Goal: Find specific page/section: Find specific page/section

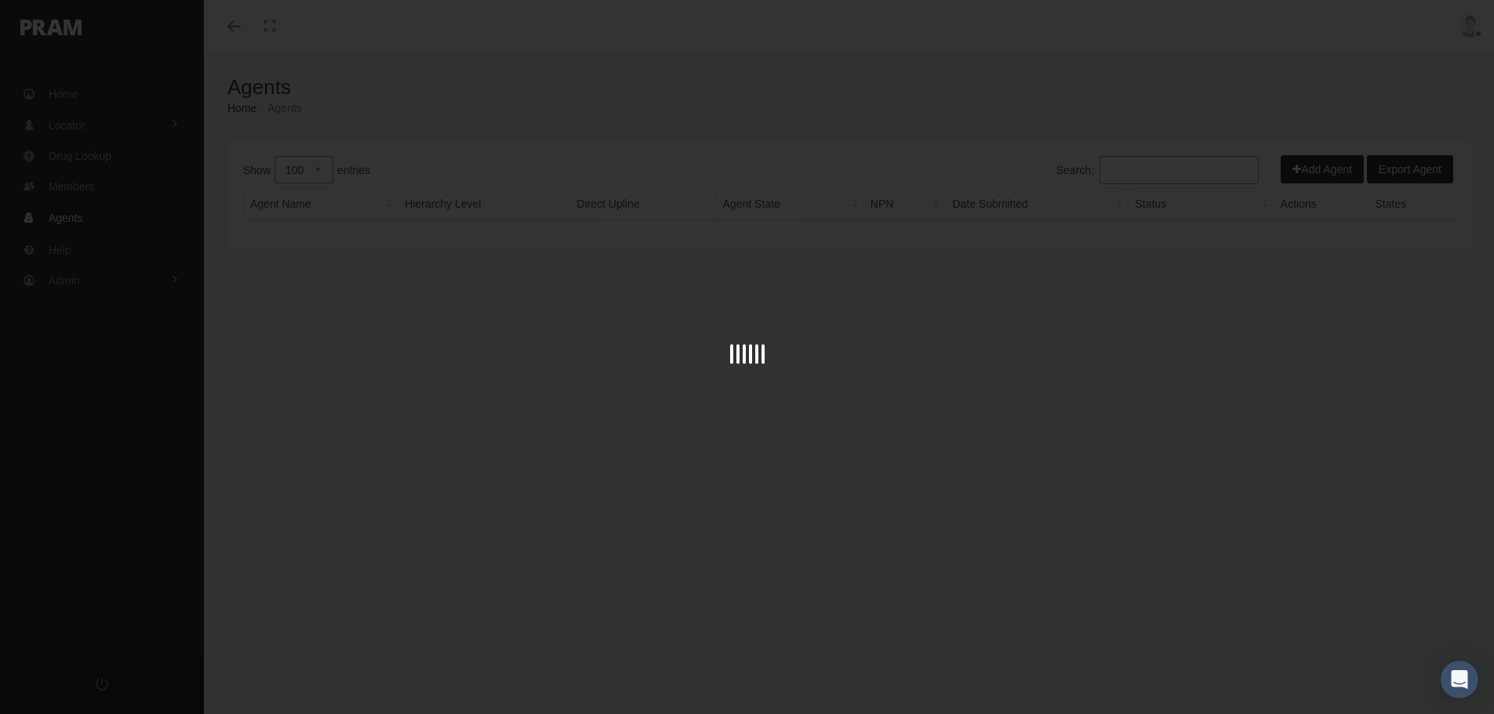
select select "100"
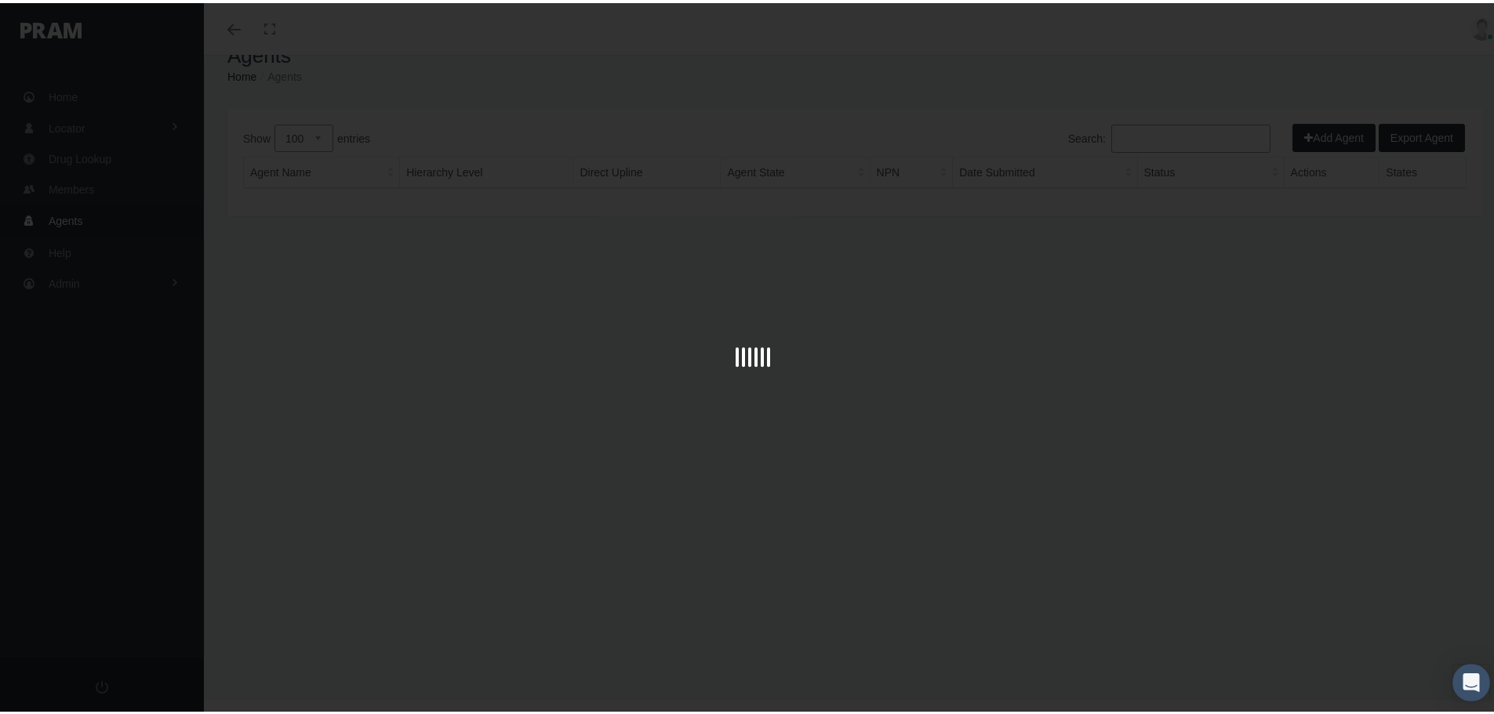
click at [894, 308] on div at bounding box center [752, 357] width 1505 height 714
click at [770, 354] on div at bounding box center [752, 357] width 1505 height 29
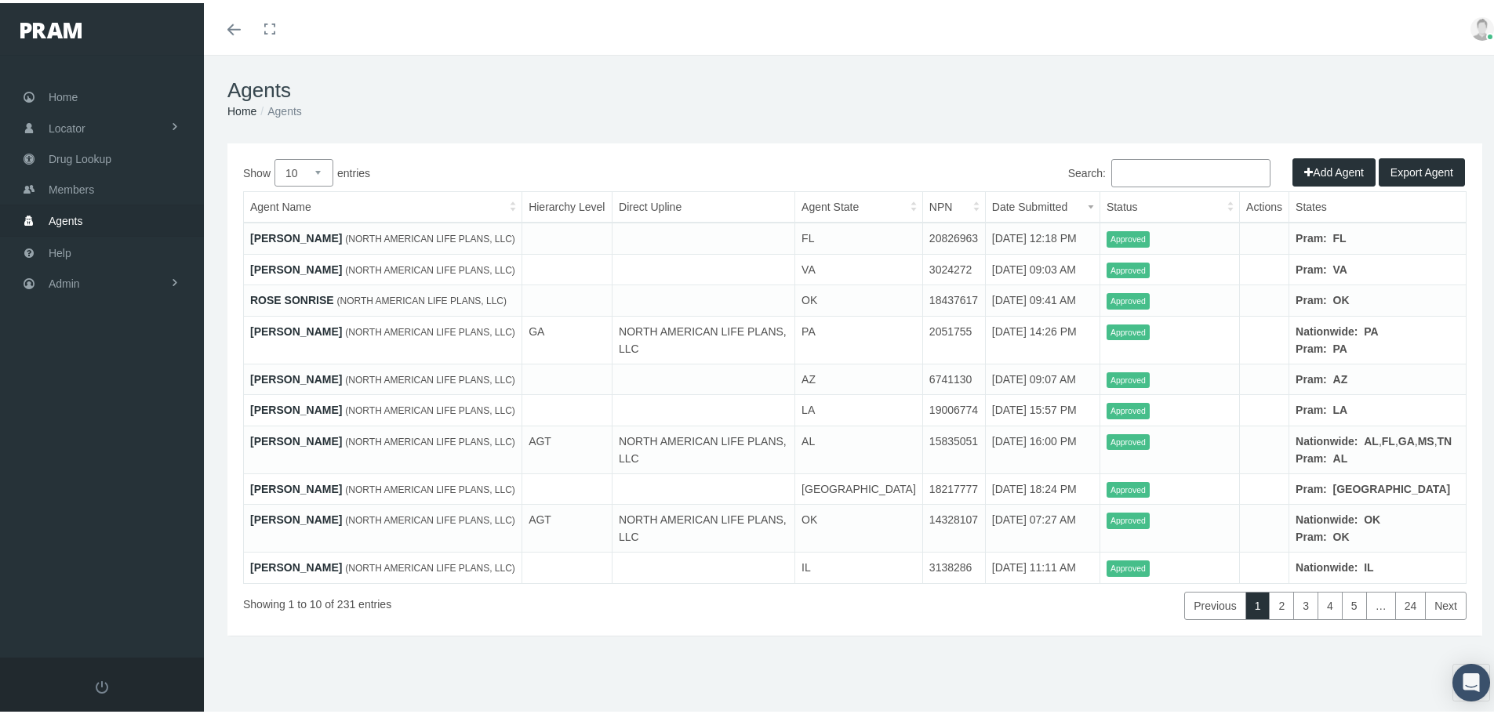
click at [294, 163] on select "10 25 50 100" at bounding box center [303, 169] width 59 height 27
select select "100"
click at [274, 156] on select "10 25 50 100" at bounding box center [303, 169] width 59 height 27
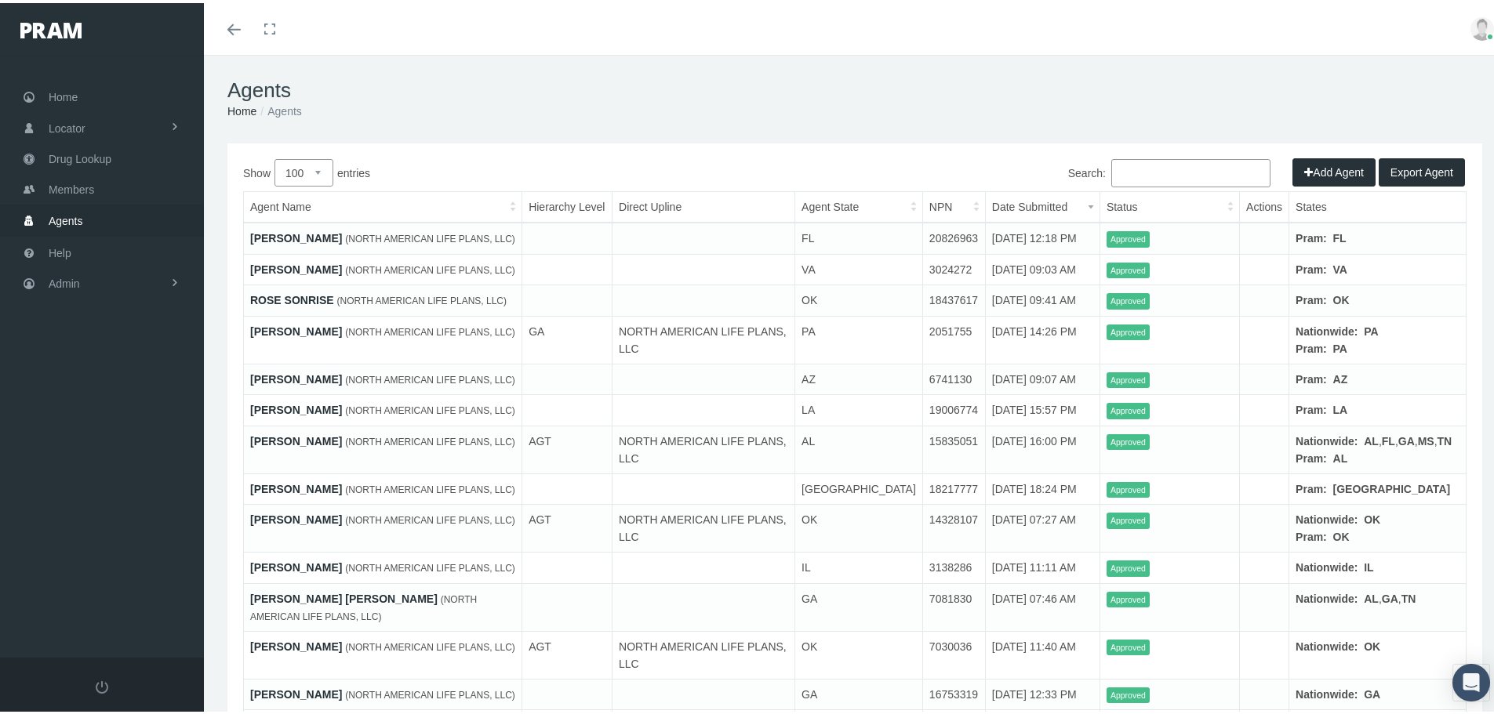
click at [294, 235] on link "BOBBI CINTRON" at bounding box center [296, 235] width 92 height 13
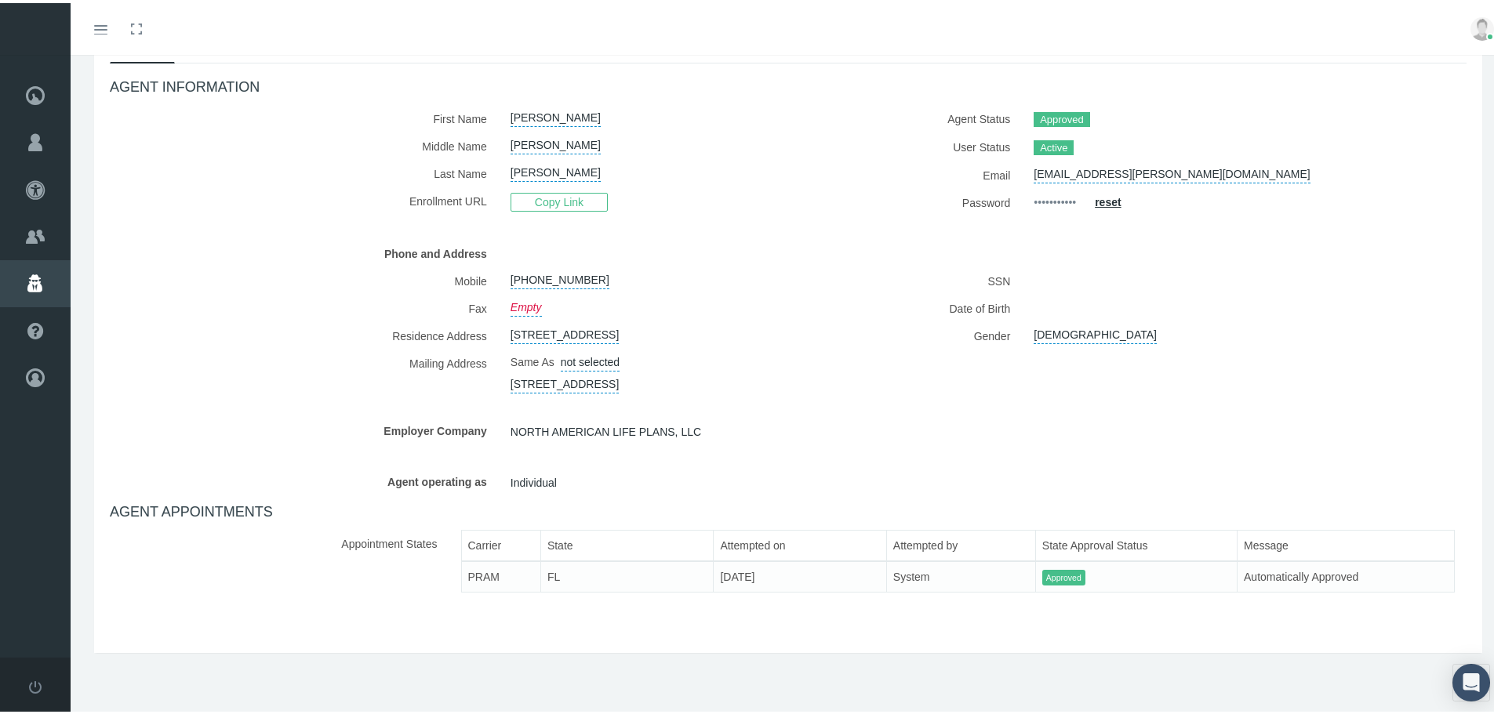
scroll to position [160, 0]
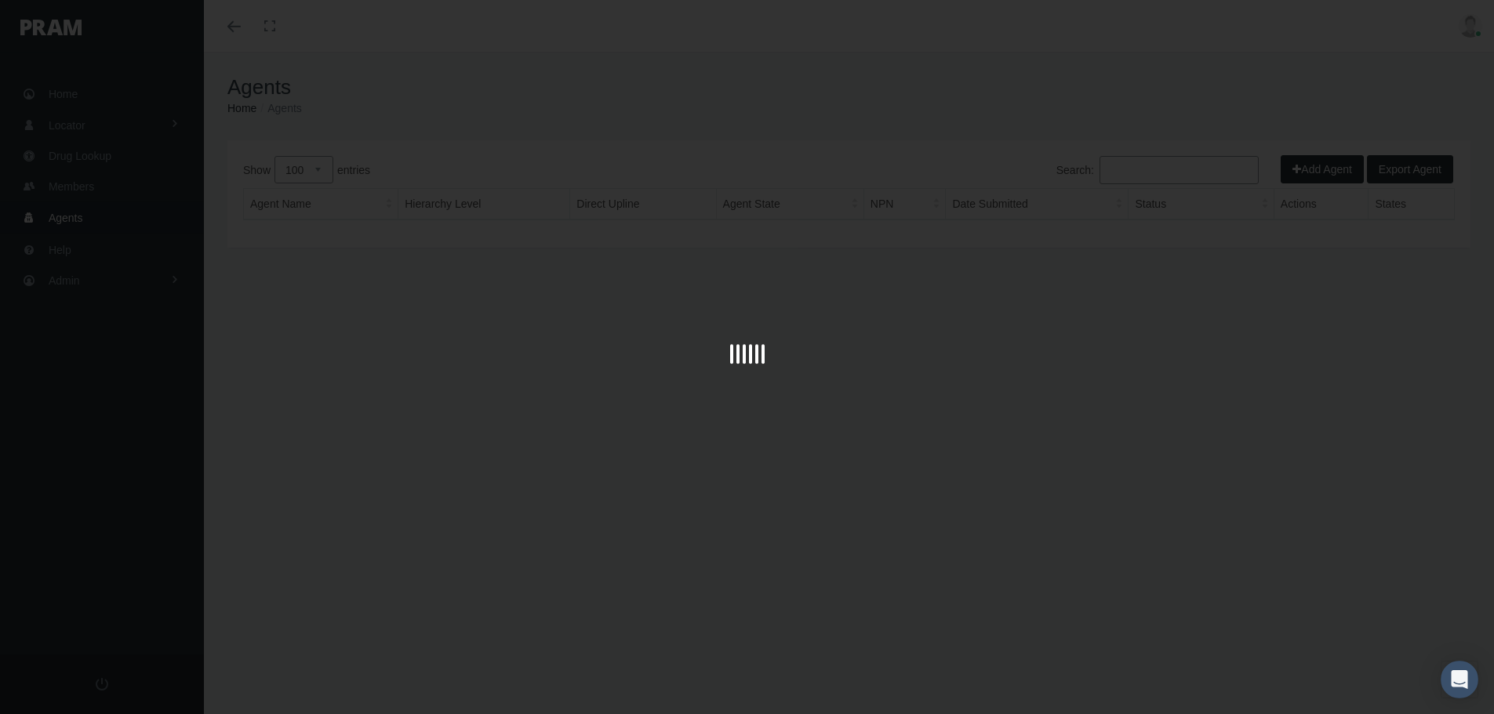
select select "100"
